Goal: Information Seeking & Learning: Learn about a topic

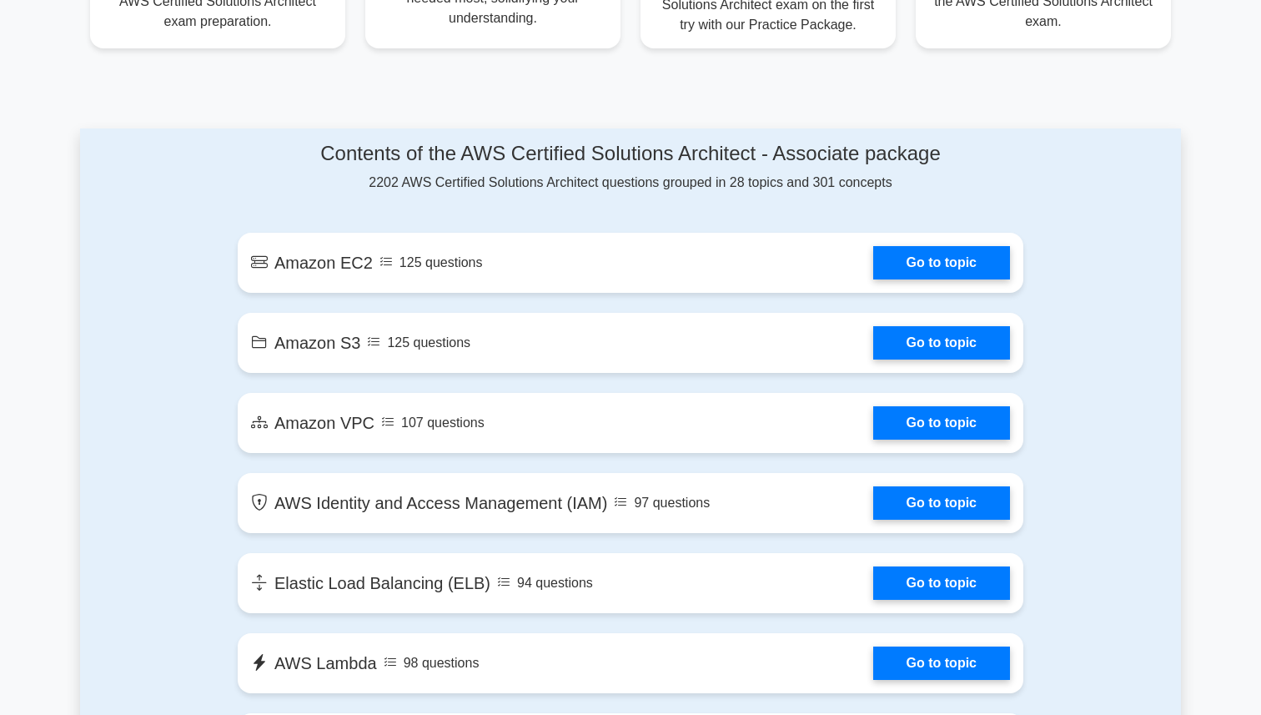
scroll to position [798, 0]
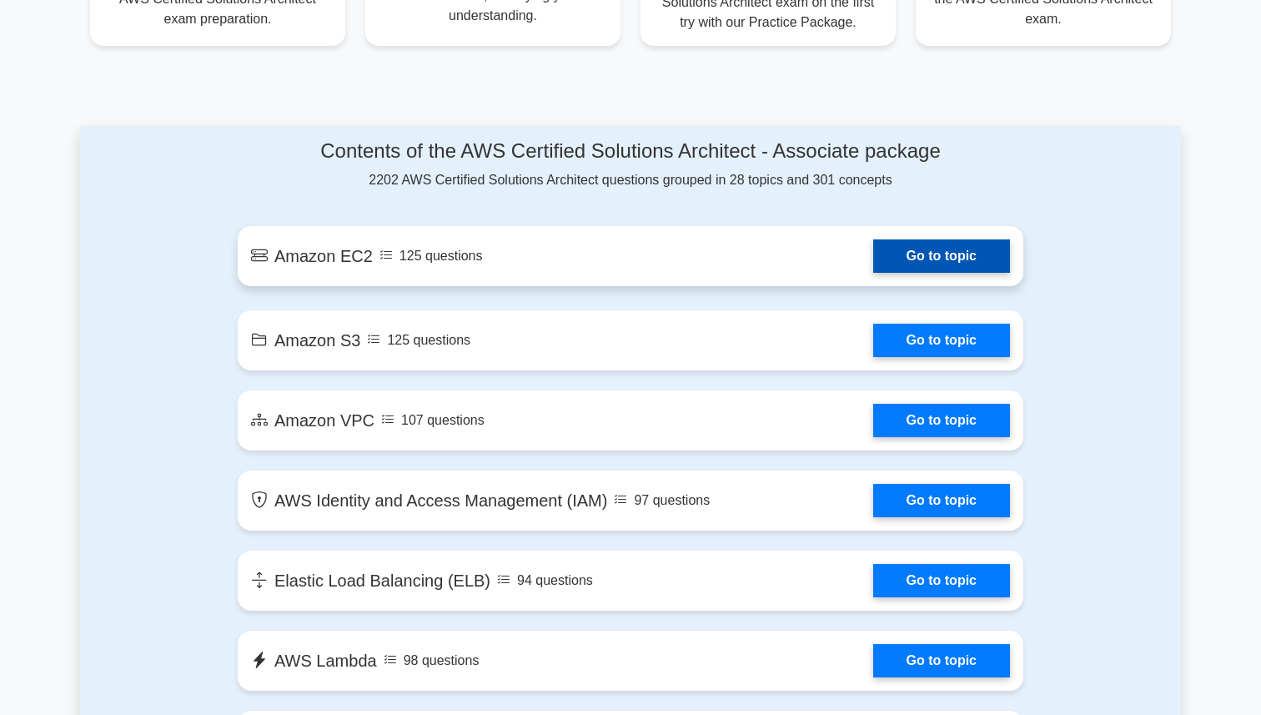
click at [962, 252] on link "Go to topic" at bounding box center [941, 255] width 137 height 33
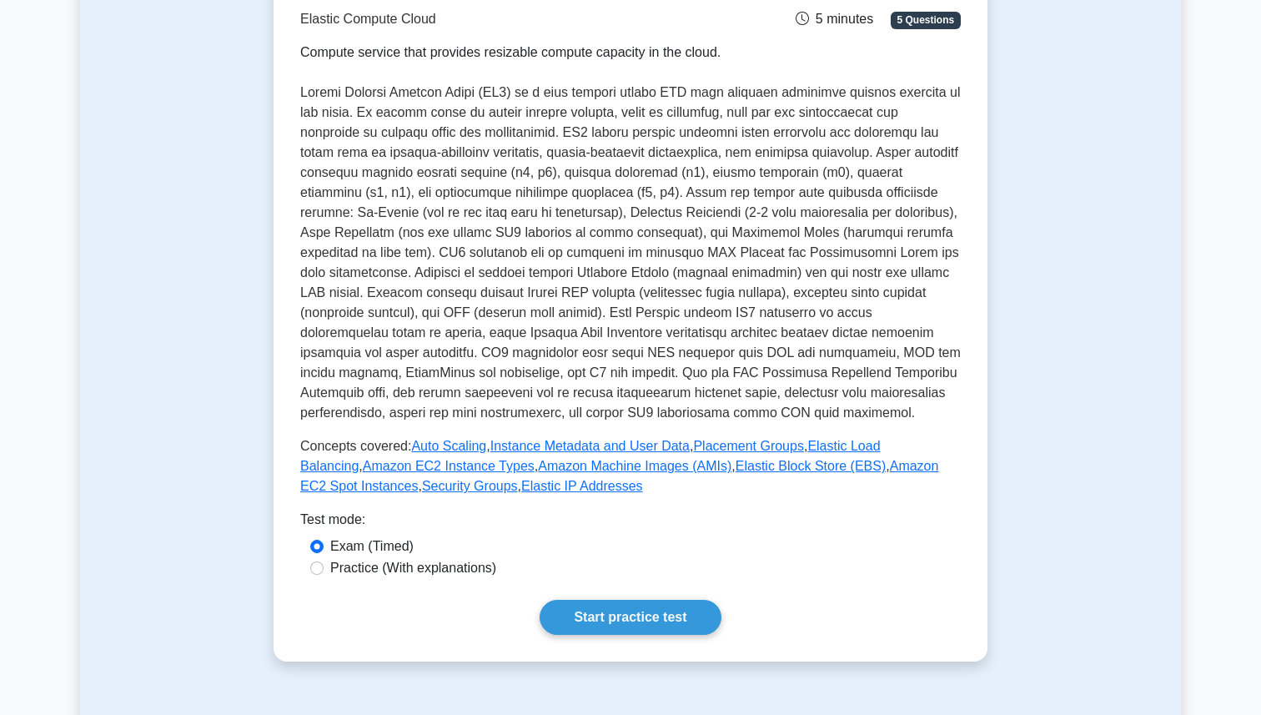
scroll to position [272, 0]
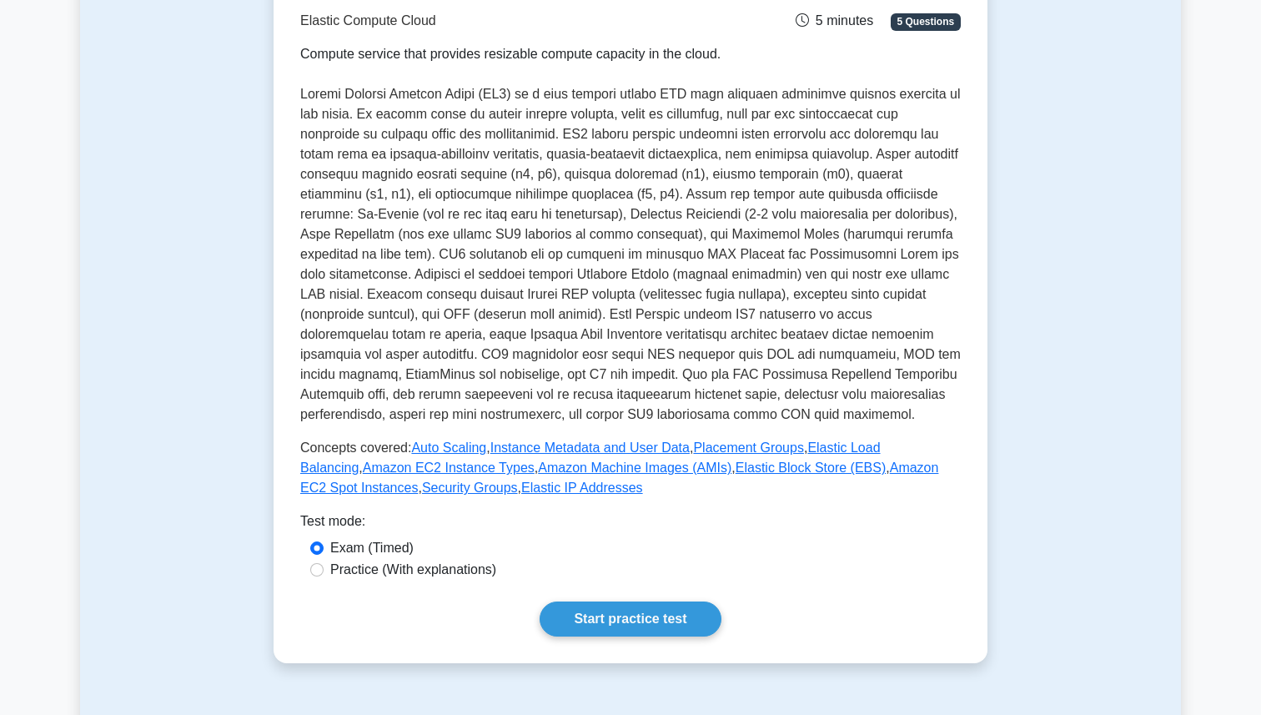
click at [322, 578] on div "Practice (With explanations)" at bounding box center [630, 570] width 641 height 20
click at [317, 572] on input "Practice (With explanations)" at bounding box center [316, 569] width 13 height 13
radio input "true"
click at [591, 620] on link "Start practice test" at bounding box center [630, 618] width 181 height 35
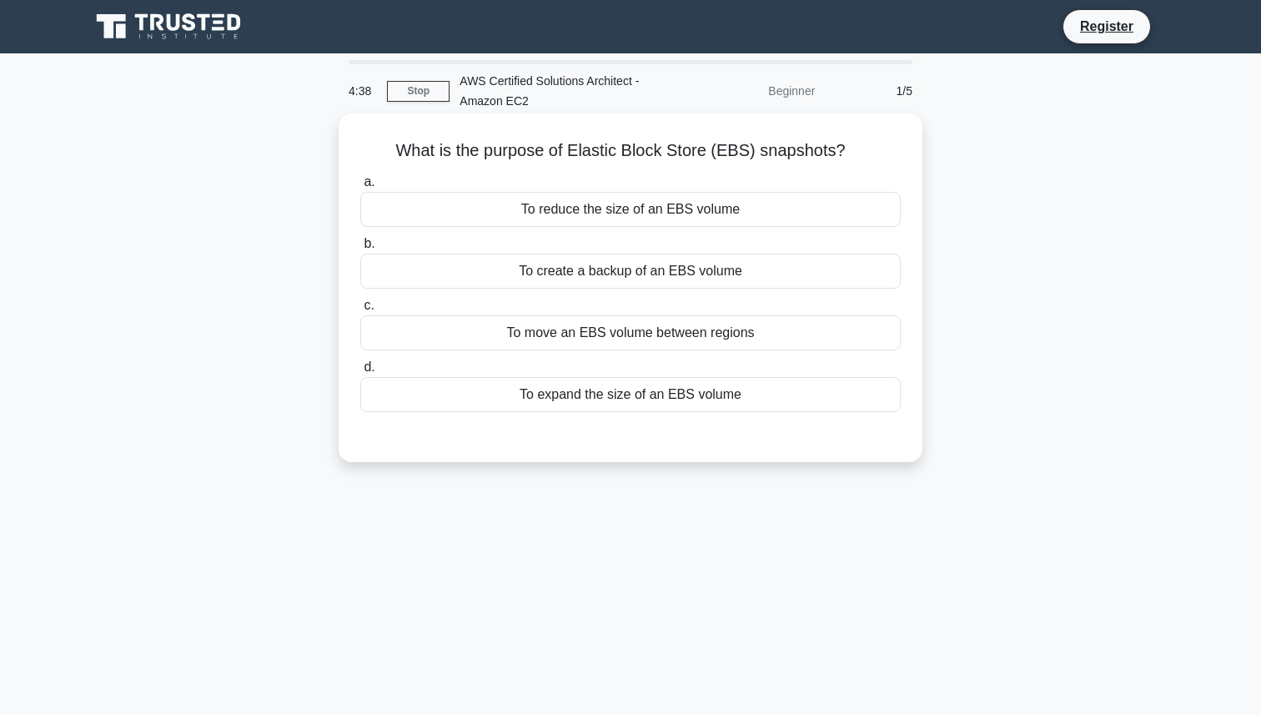
click at [634, 334] on div "To move an EBS volume between regions" at bounding box center [630, 332] width 540 height 35
click at [360, 311] on input "c. To move an EBS volume between regions" at bounding box center [360, 305] width 0 height 11
click at [636, 279] on div "To create a backup of an EBS volume" at bounding box center [630, 271] width 540 height 35
click at [360, 249] on input "b. To create a backup of an EBS volume" at bounding box center [360, 244] width 0 height 11
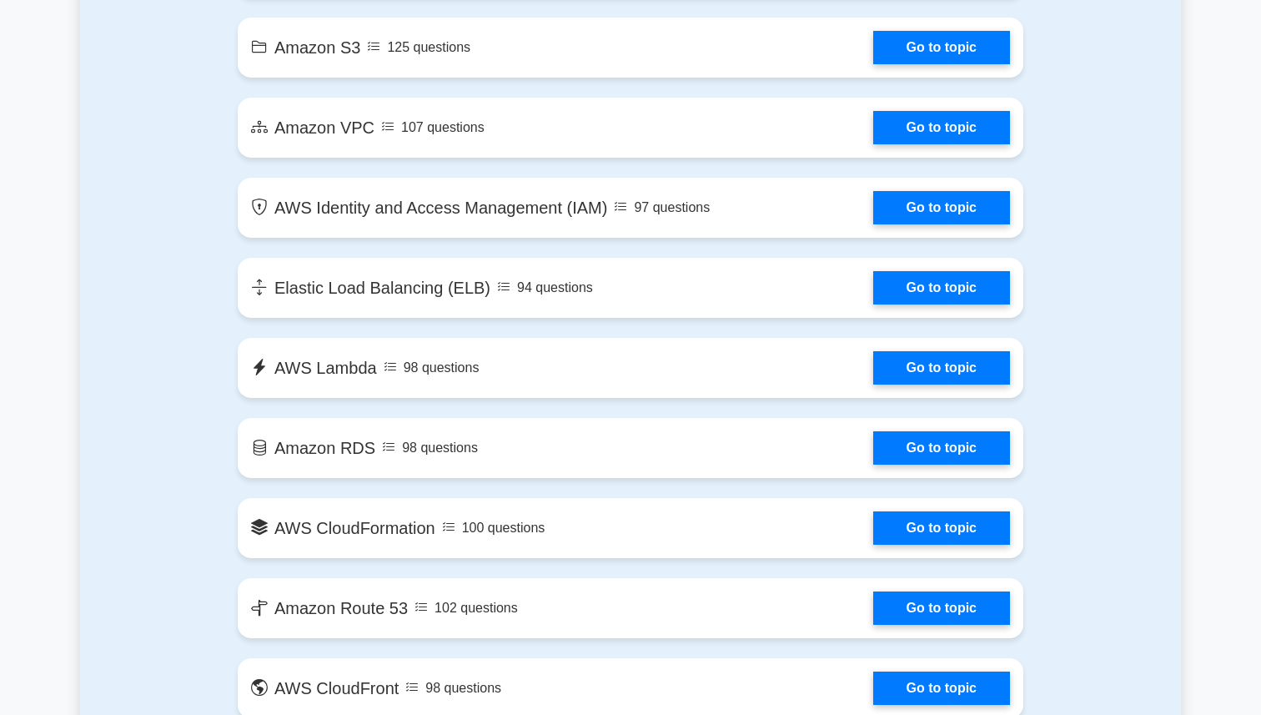
scroll to position [1105, 0]
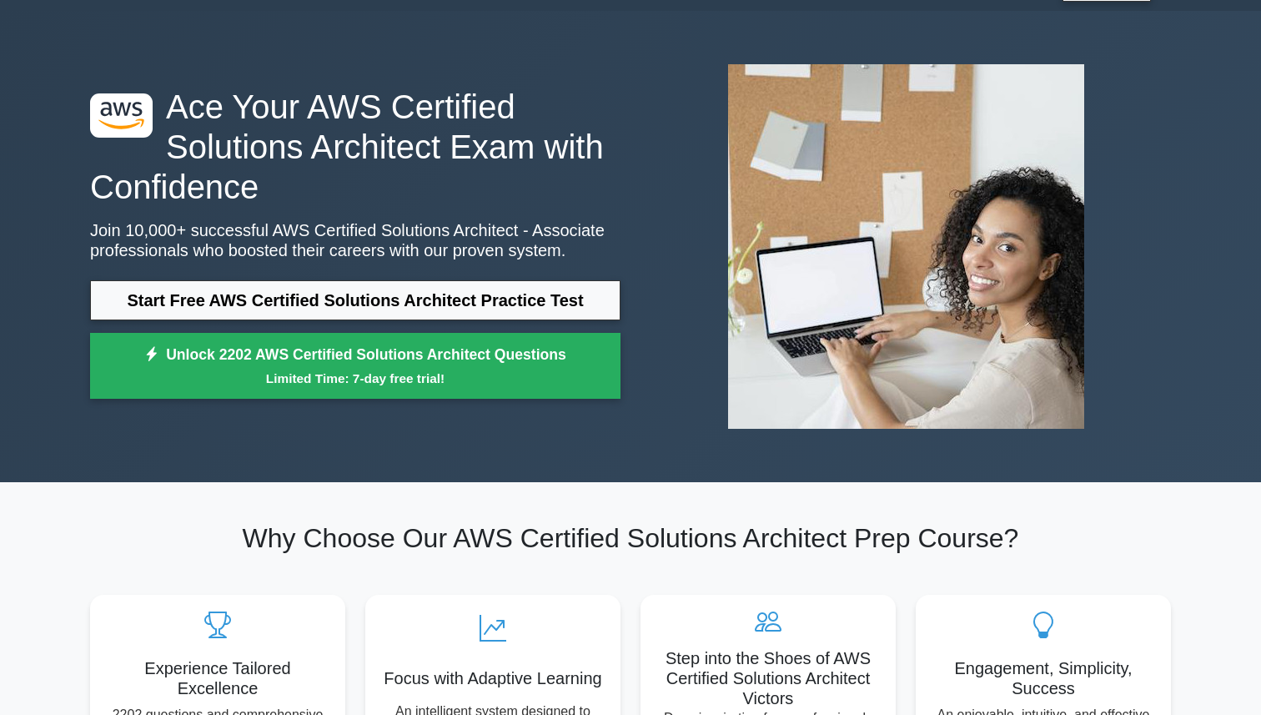
scroll to position [73, 0]
